Goal: Use online tool/utility: Utilize a website feature to perform a specific function

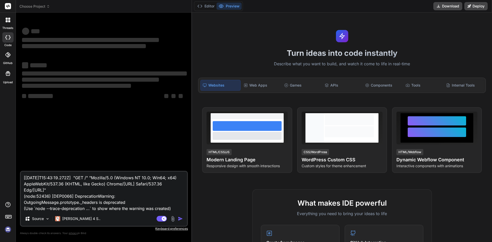
type textarea "x"
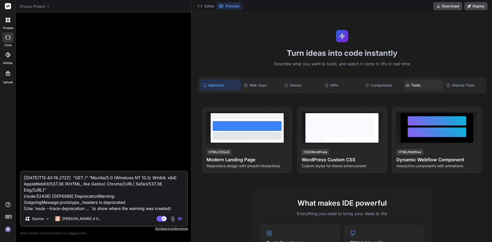
click at [415, 85] on div "Tools" at bounding box center [422, 85] width 39 height 11
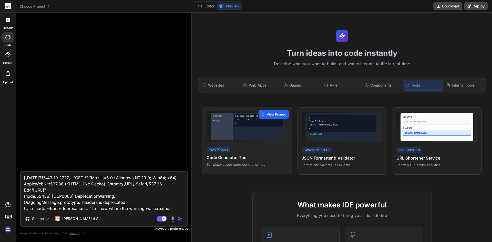
click at [271, 114] on span "View Prompt" at bounding box center [276, 114] width 19 height 5
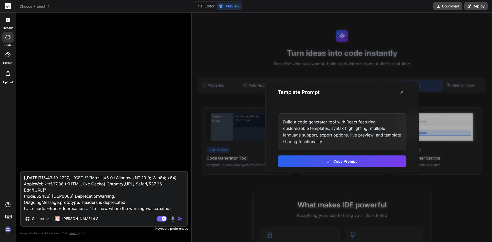
click at [300, 126] on div "Build a code generator tool with React featuring customizable templates, syntax…" at bounding box center [342, 131] width 129 height 37
drag, startPoint x: 312, startPoint y: 133, endPoint x: 320, endPoint y: 136, distance: 7.8
click at [320, 136] on div "Build a code generator tool with React featuring customizable templates, syntax…" at bounding box center [342, 131] width 129 height 37
click at [331, 138] on div "Build a code generator tool with React featuring customizable templates, syntax…" at bounding box center [342, 131] width 129 height 37
drag, startPoint x: 331, startPoint y: 138, endPoint x: 326, endPoint y: 137, distance: 5.4
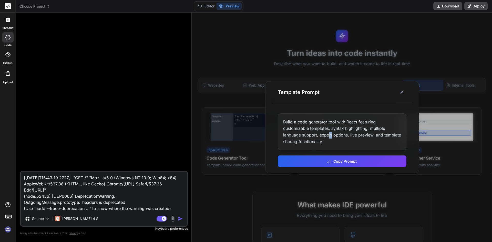
click at [326, 137] on div "Build a code generator tool with React featuring customizable templates, syntax…" at bounding box center [342, 131] width 129 height 37
click at [324, 137] on div "Build a code generator tool with React featuring customizable templates, syntax…" at bounding box center [342, 131] width 129 height 37
drag, startPoint x: 286, startPoint y: 128, endPoint x: 317, endPoint y: 129, distance: 30.3
click at [317, 129] on div "Build a code generator tool with React featuring customizable templates, syntax…" at bounding box center [342, 131] width 129 height 37
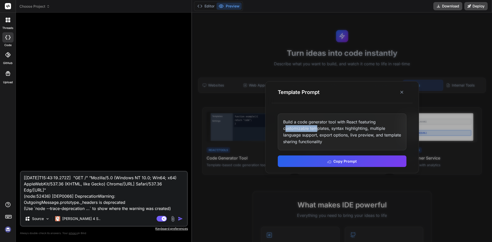
click at [317, 129] on div "Build a code generator tool with React featuring customizable templates, syntax…" at bounding box center [342, 131] width 129 height 37
click at [318, 129] on div "Build a code generator tool with React featuring customizable templates, syntax…" at bounding box center [342, 131] width 129 height 37
drag, startPoint x: 298, startPoint y: 124, endPoint x: 329, endPoint y: 128, distance: 31.8
click at [329, 128] on div "Build a code generator tool with React featuring customizable templates, syntax…" at bounding box center [342, 131] width 129 height 37
copy div "code generator tool with React featuring customizable templates"
